Goal: Task Accomplishment & Management: Manage account settings

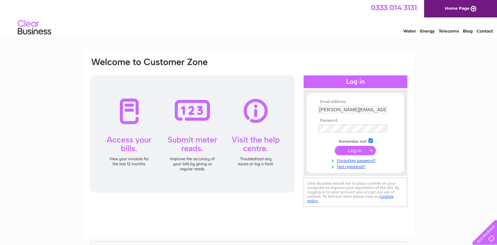
click at [360, 151] on input "submit" at bounding box center [355, 150] width 41 height 9
